Goal: Transaction & Acquisition: Book appointment/travel/reservation

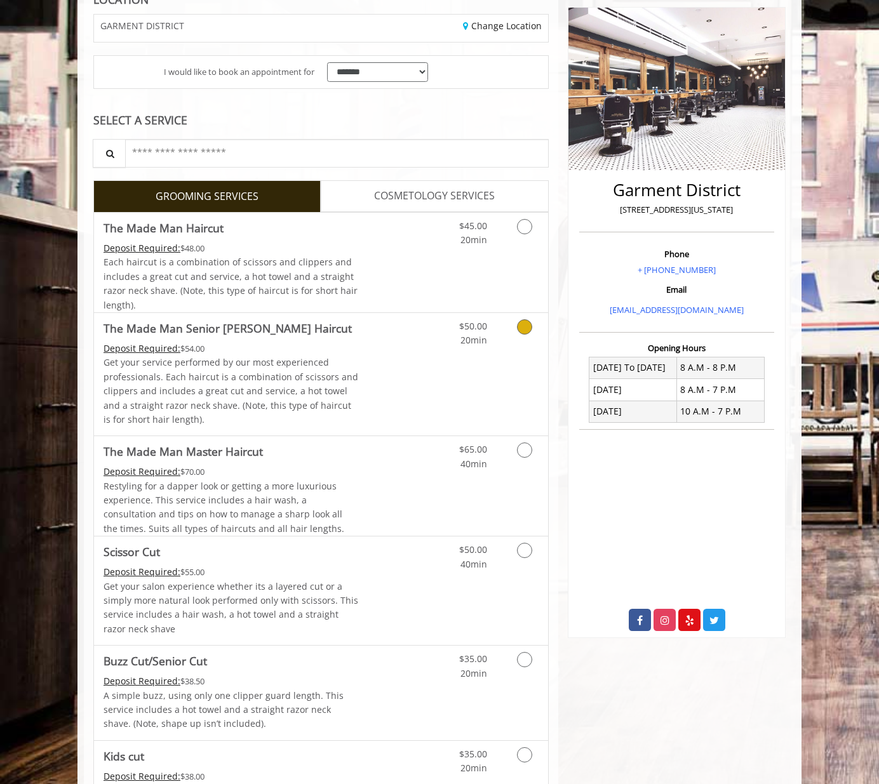
scroll to position [318, 0]
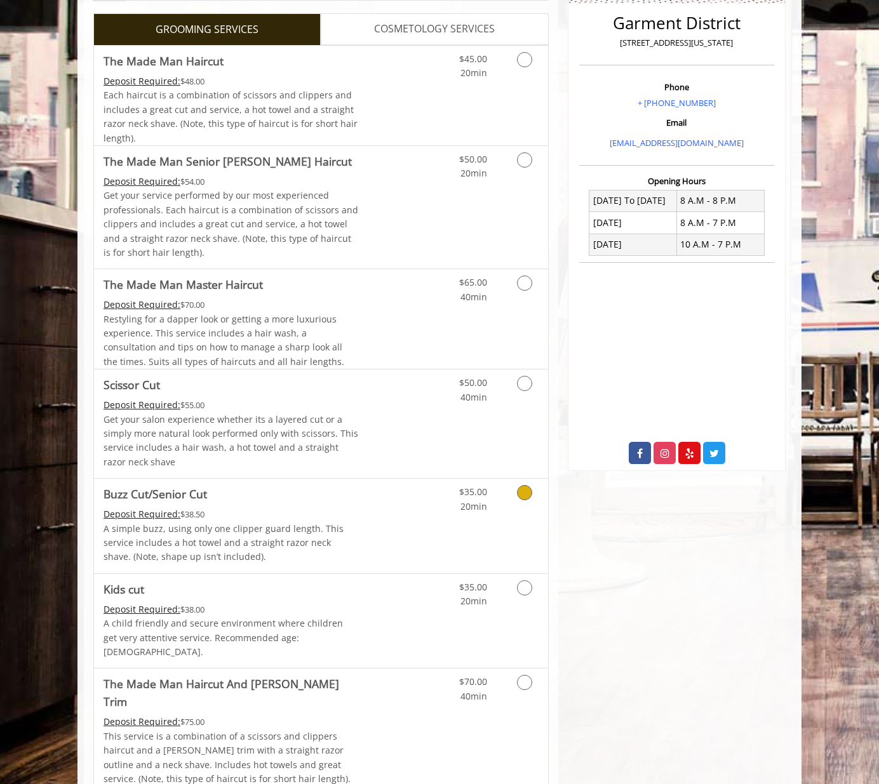
click at [527, 493] on icon "Grooming services" at bounding box center [524, 492] width 15 height 15
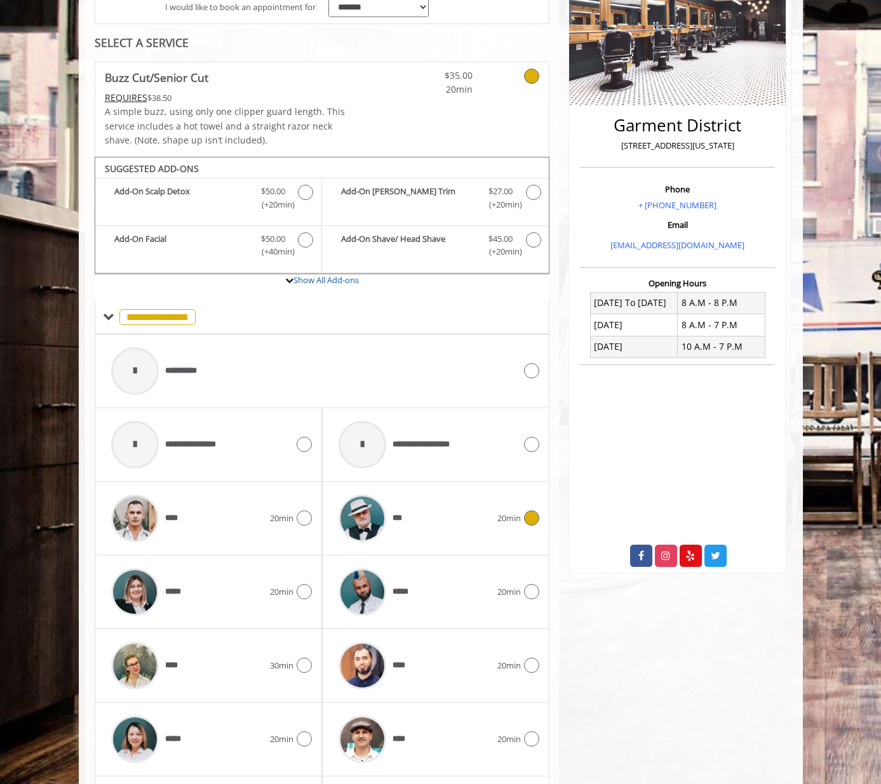
scroll to position [326, 0]
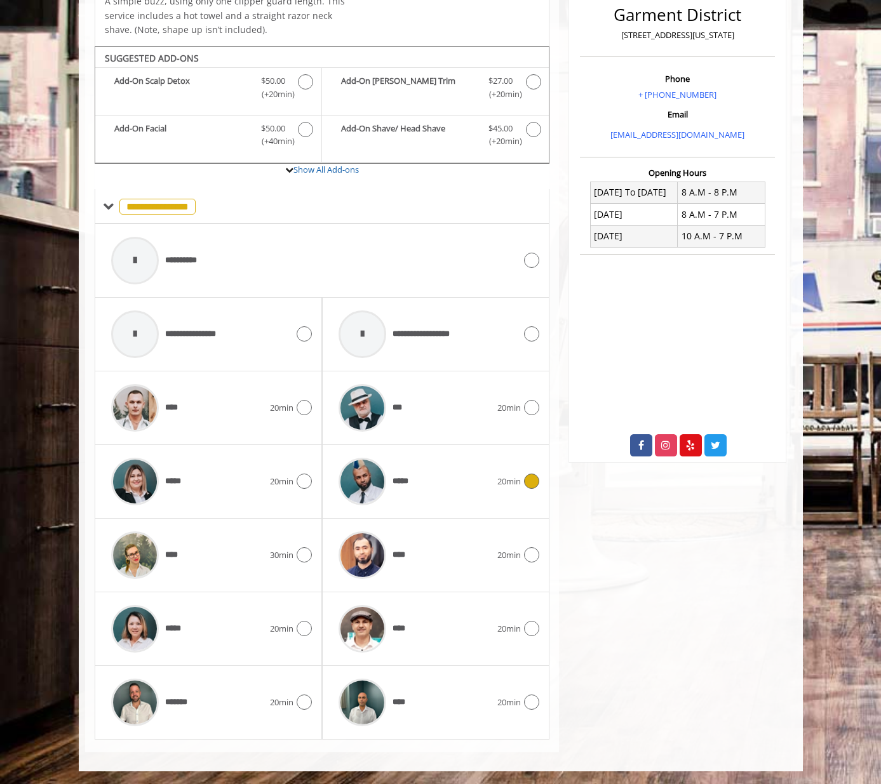
click at [530, 485] on icon at bounding box center [531, 481] width 15 height 15
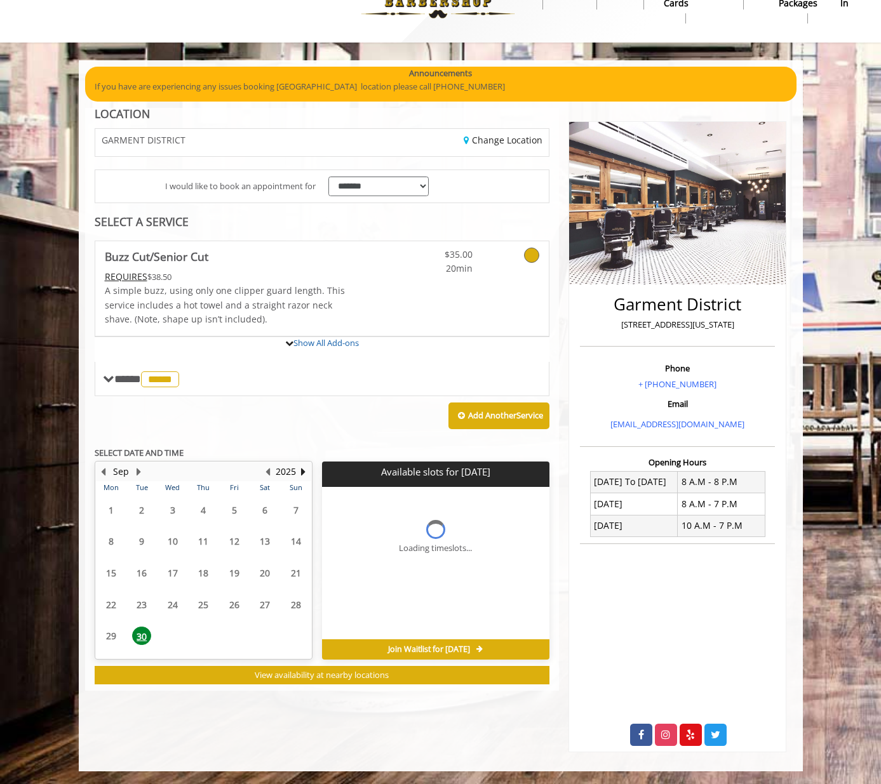
scroll to position [110, 0]
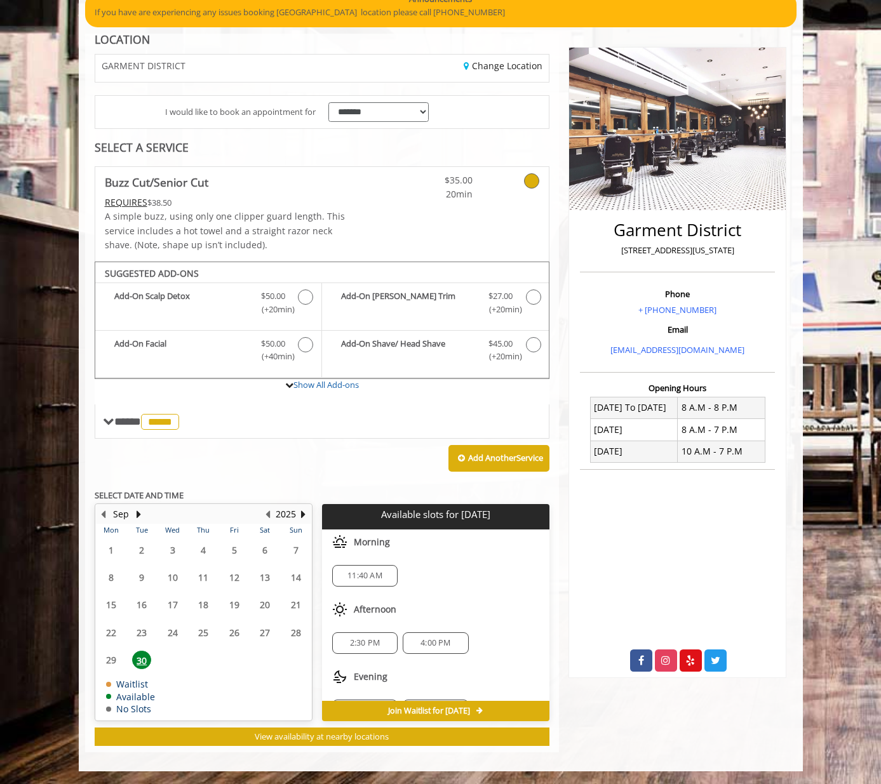
click at [509, 494] on p "SELECT DATE AND TIME" at bounding box center [322, 495] width 455 height 9
click at [359, 638] on span "2:30 PM" at bounding box center [365, 643] width 30 height 10
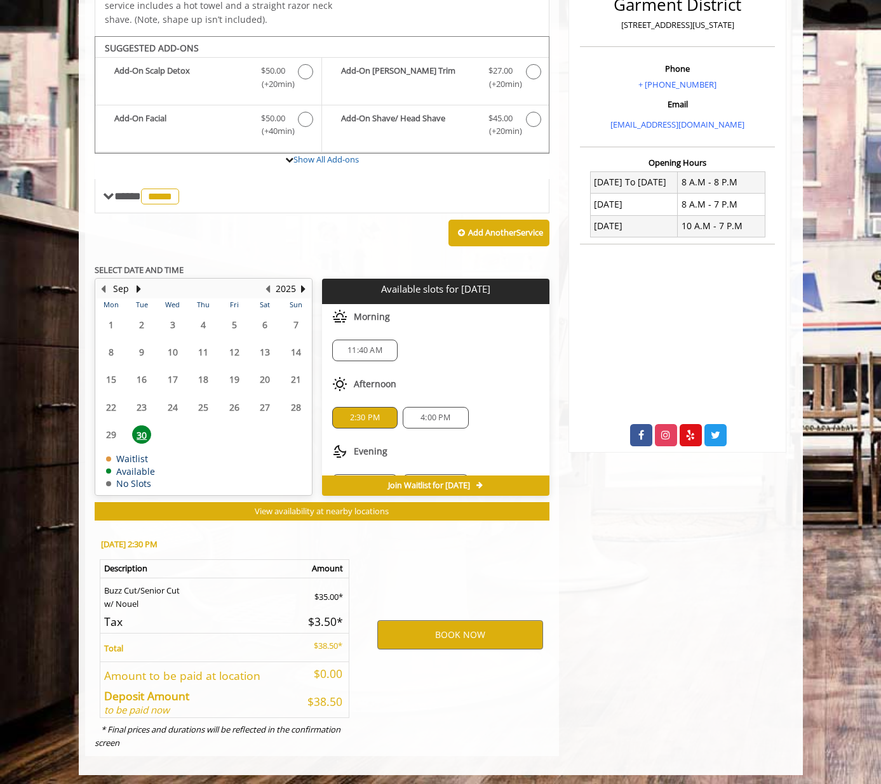
scroll to position [340, 0]
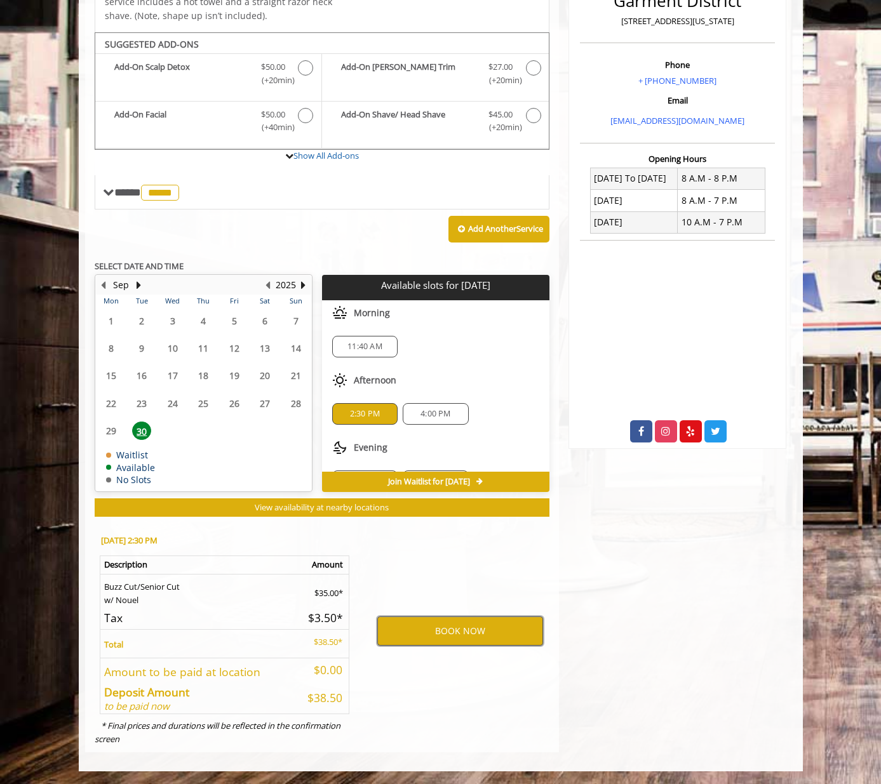
click at [455, 624] on button "BOOK NOW" at bounding box center [460, 631] width 166 height 29
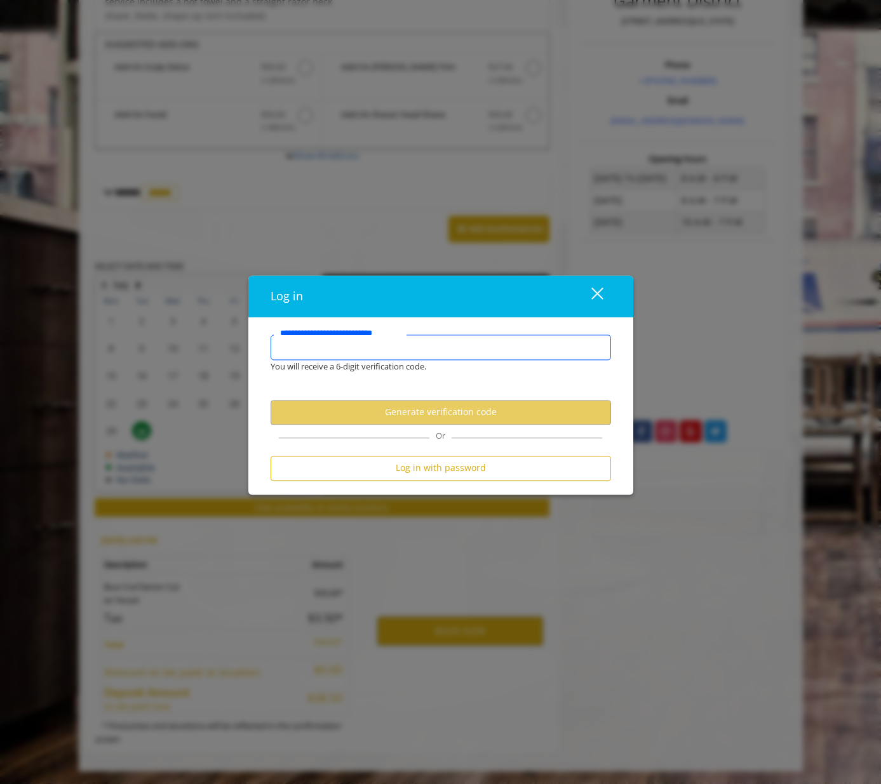
click at [373, 342] on input "**********" at bounding box center [441, 347] width 340 height 25
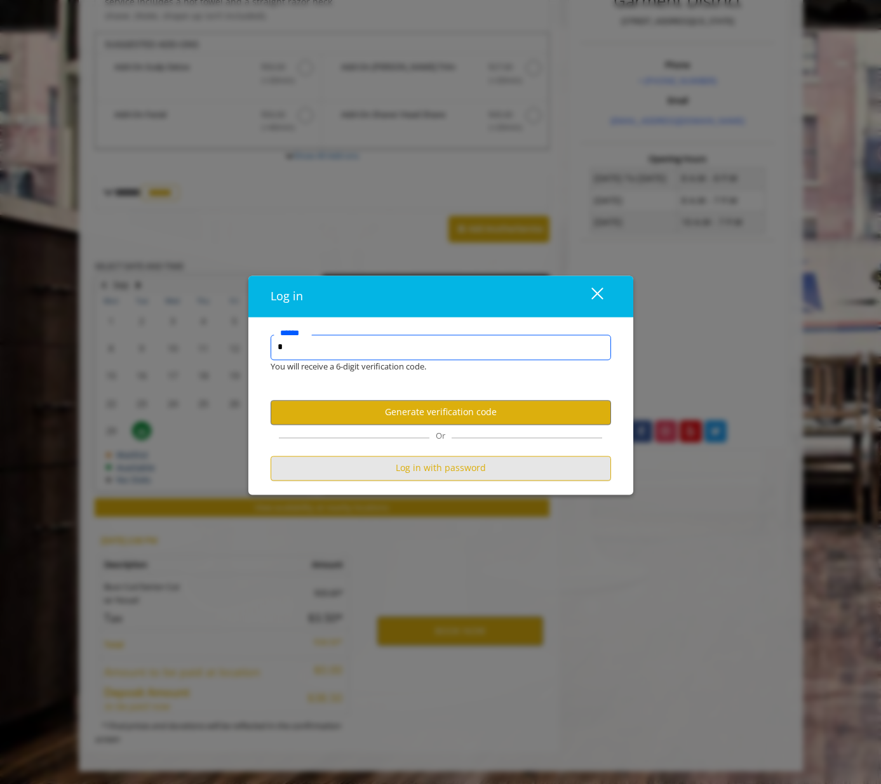
type input "*"
click at [478, 456] on button "Log in with password" at bounding box center [441, 468] width 340 height 25
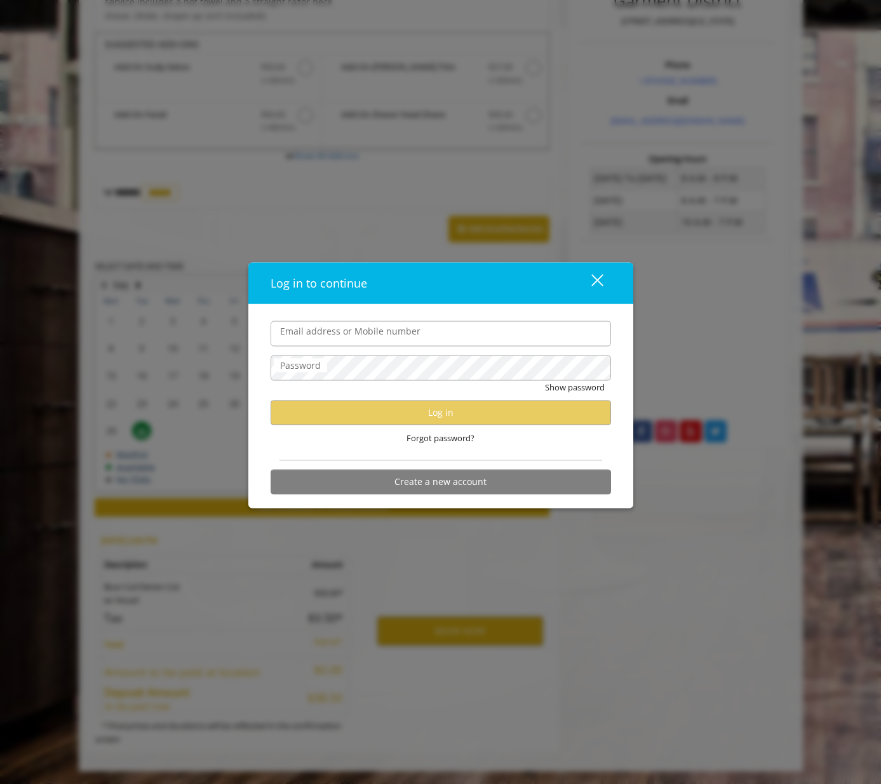
scroll to position [0, 0]
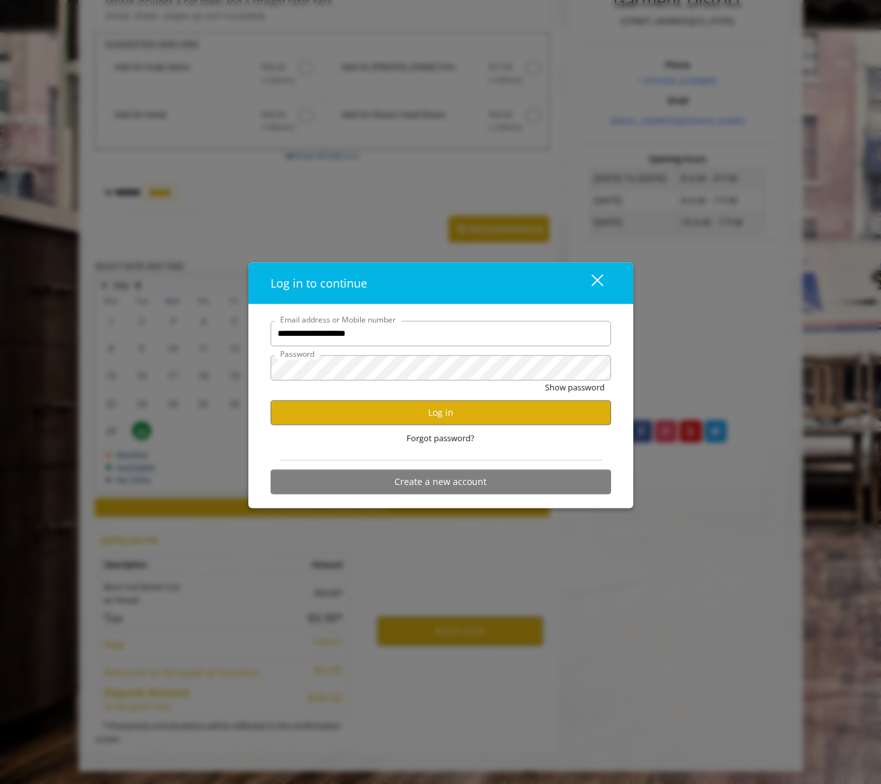
type input "**********"
click at [445, 413] on button "Log in" at bounding box center [441, 412] width 340 height 25
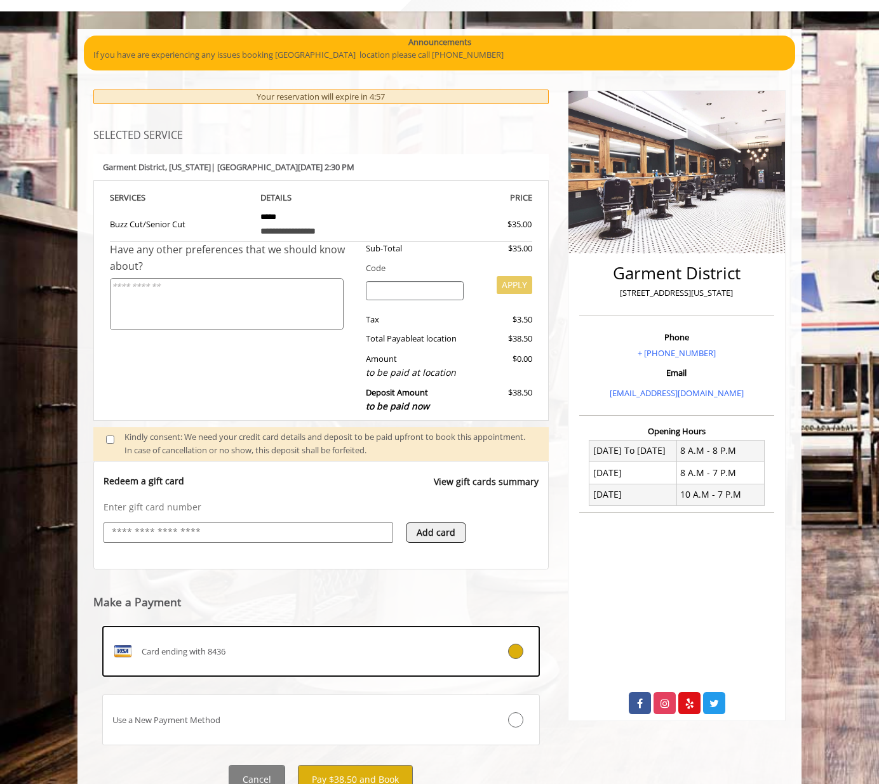
scroll to position [121, 0]
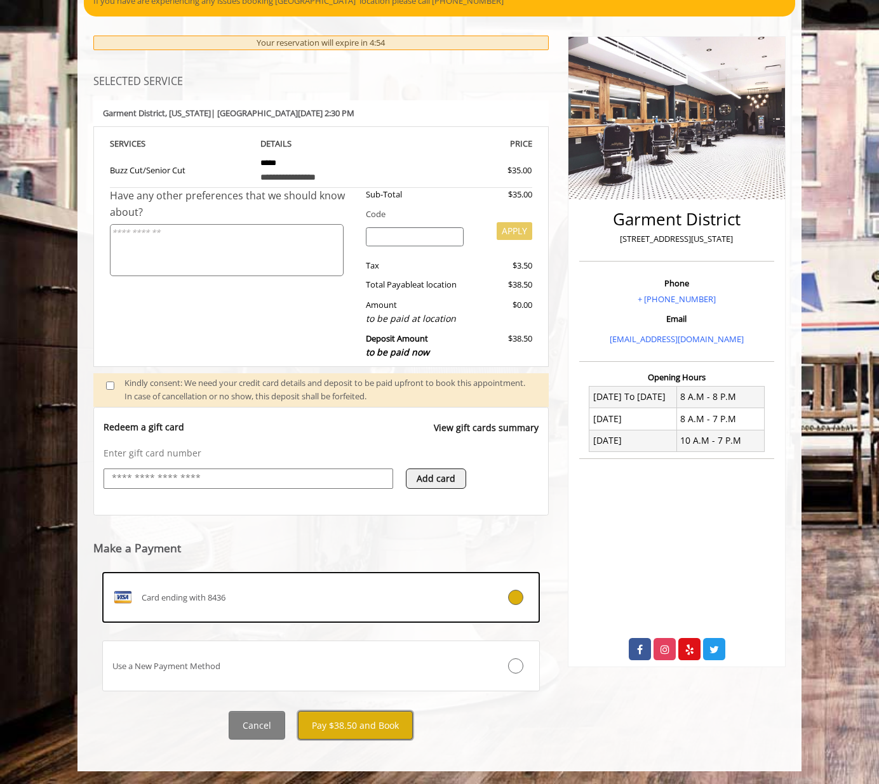
click at [359, 722] on button "Pay $38.50 and Book" at bounding box center [355, 725] width 115 height 29
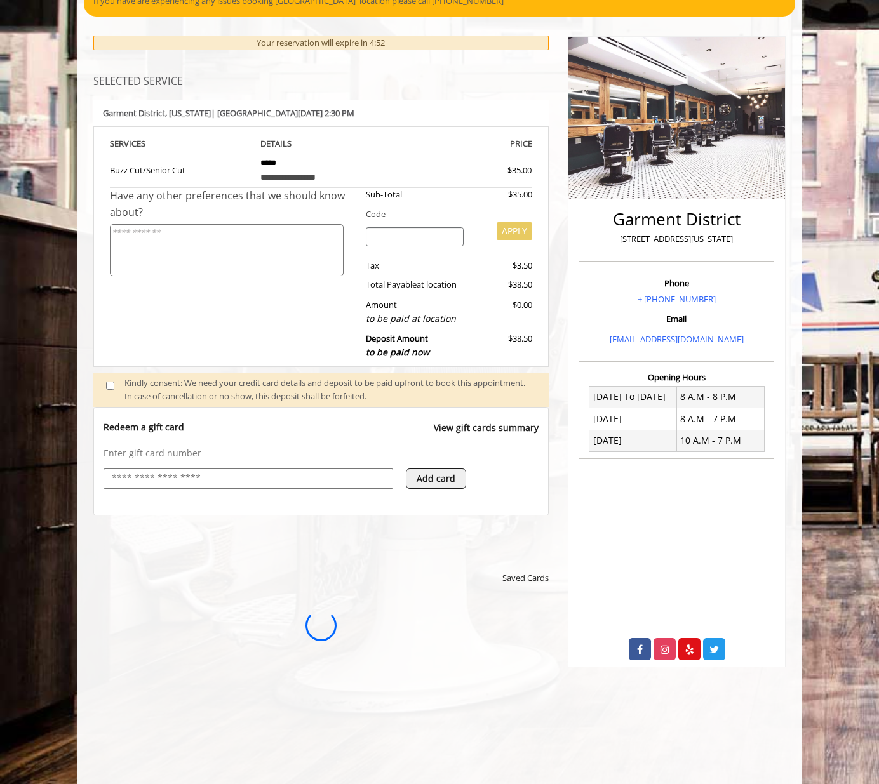
scroll to position [0, 0]
